Goal: Navigation & Orientation: Find specific page/section

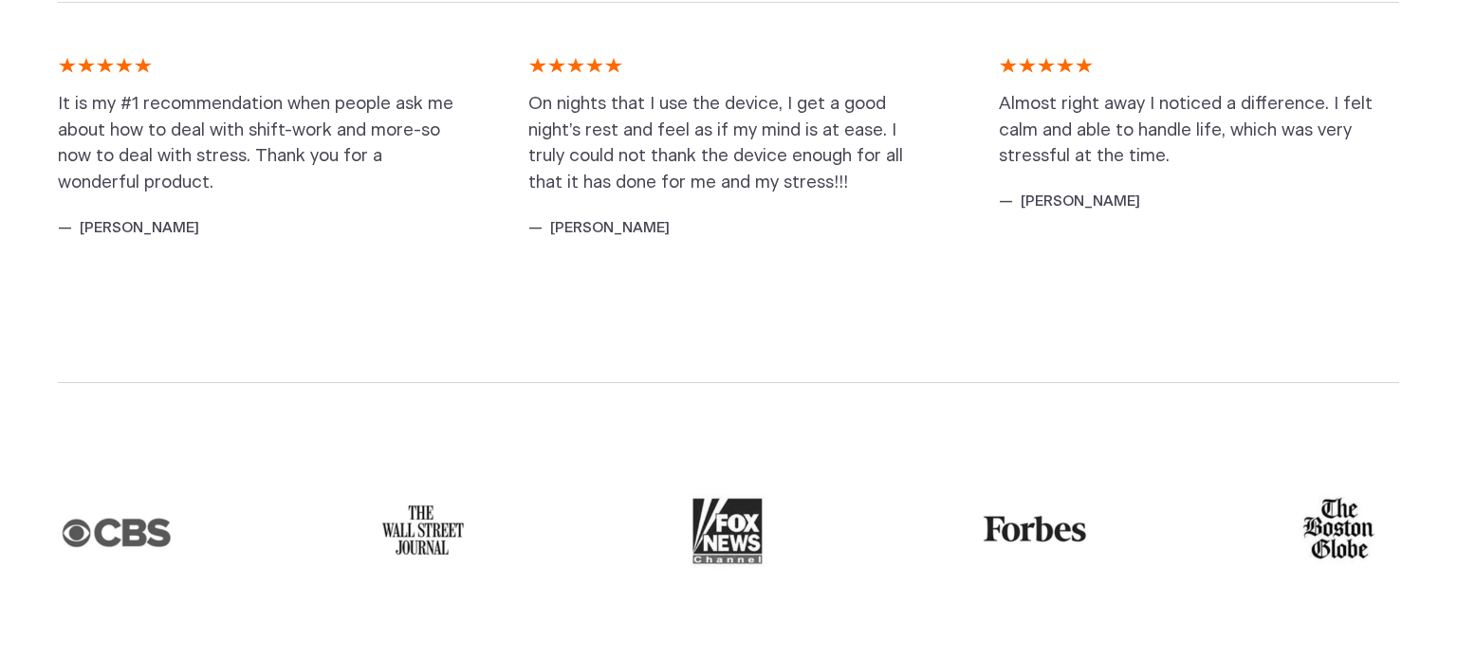
scroll to position [4037, 0]
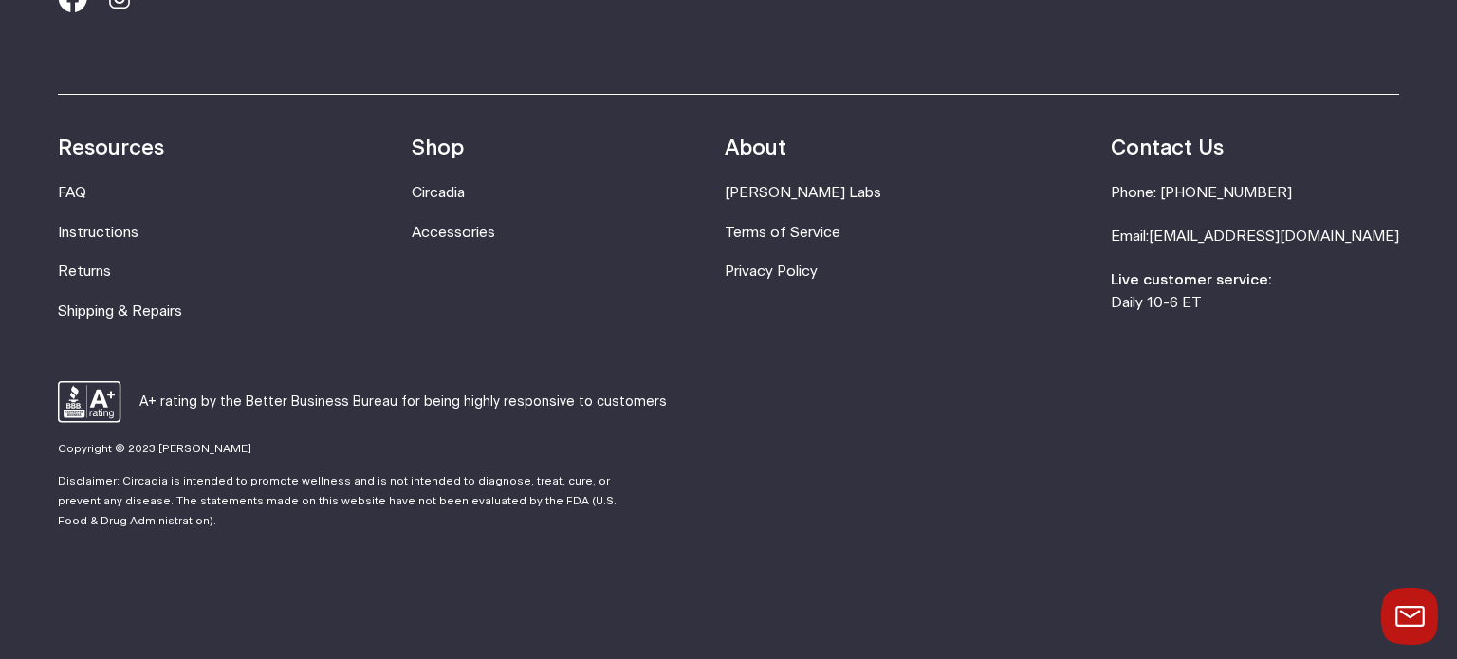
drag, startPoint x: 207, startPoint y: 447, endPoint x: 277, endPoint y: 454, distance: 70.6
click at [277, 454] on footer "Sign up... Save 10% off your first order, plus get updates, offers and more Res…" at bounding box center [728, 254] width 1457 height 813
click at [302, 457] on footer "Sign up... Save 10% off your first order, plus get updates, offers and more Res…" at bounding box center [728, 254] width 1457 height 813
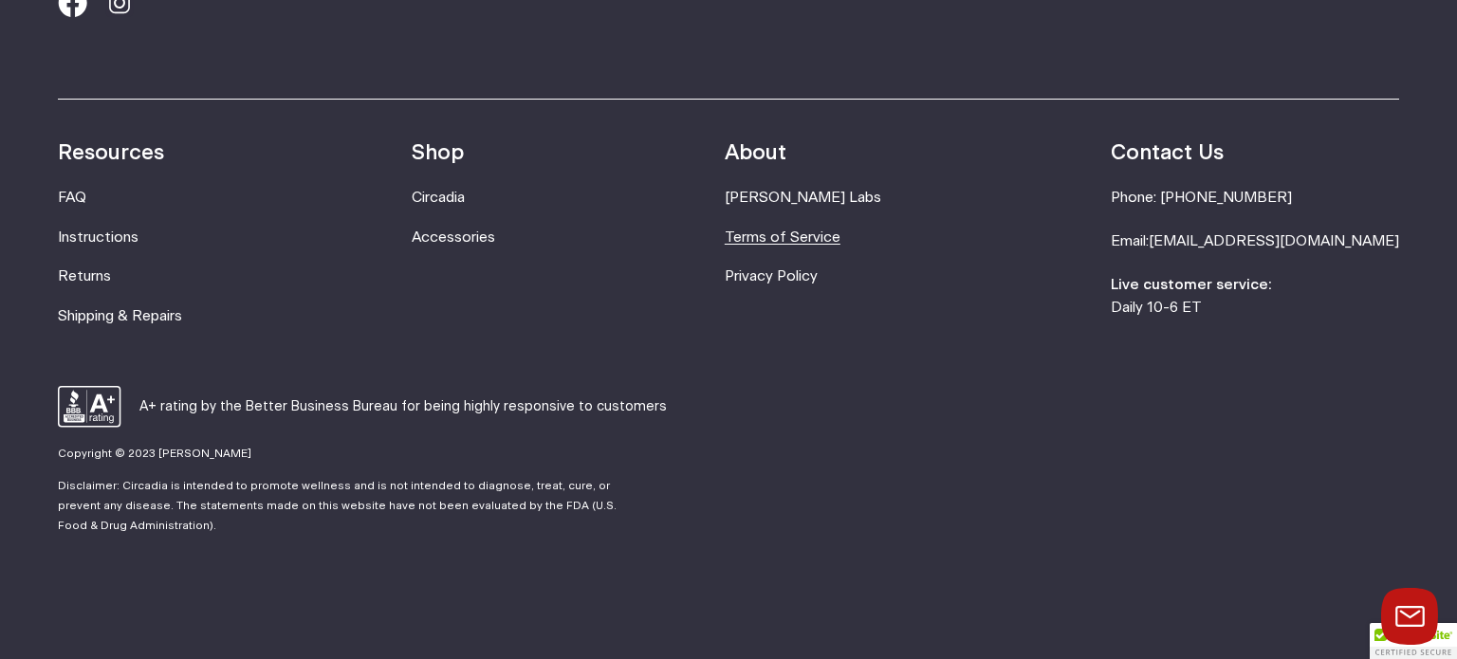
click at [840, 241] on link "Terms of Service" at bounding box center [782, 237] width 116 height 14
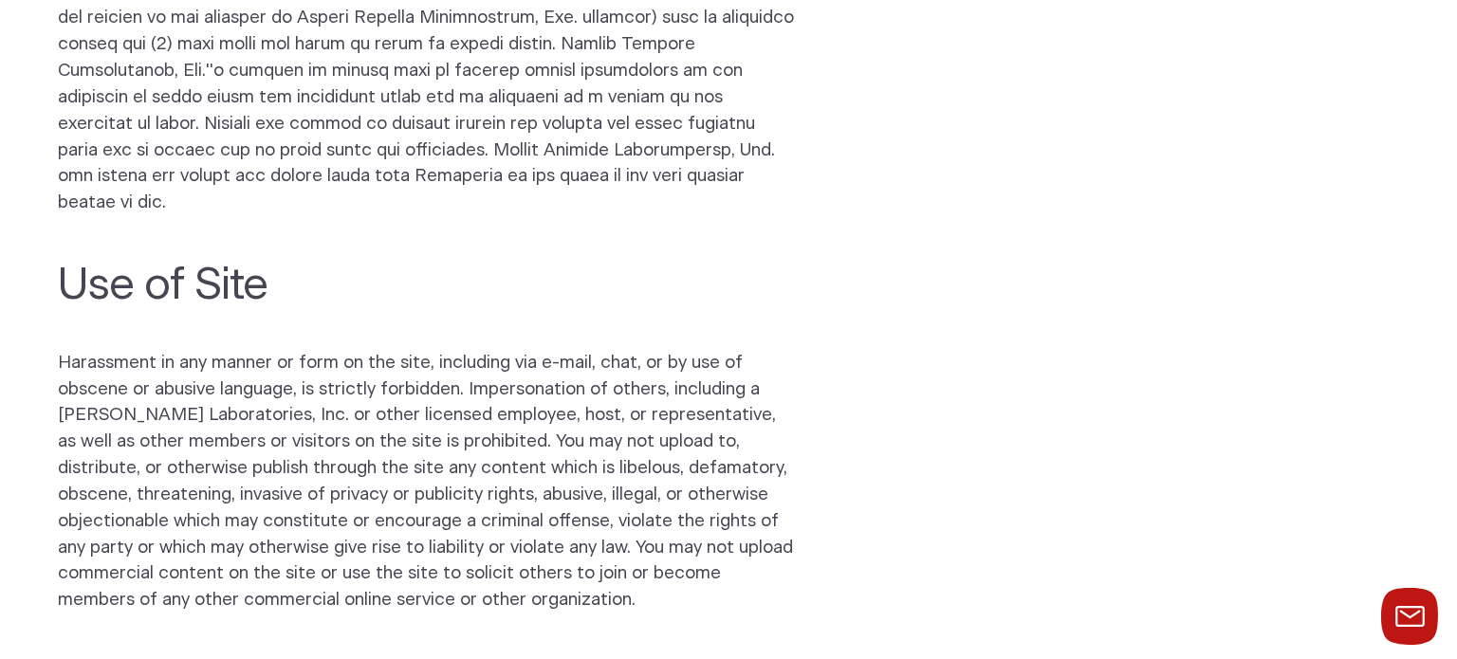
scroll to position [4986, 0]
